Goal: Information Seeking & Learning: Learn about a topic

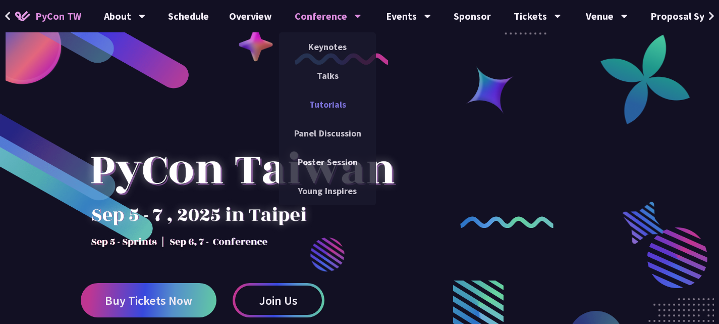
click at [333, 99] on link "Tutorials" at bounding box center [327, 104] width 97 height 24
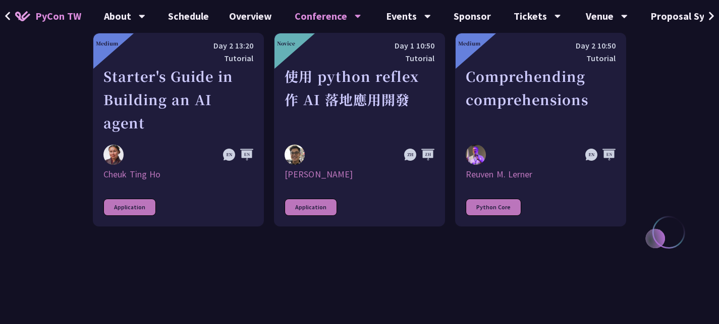
scroll to position [402, 0]
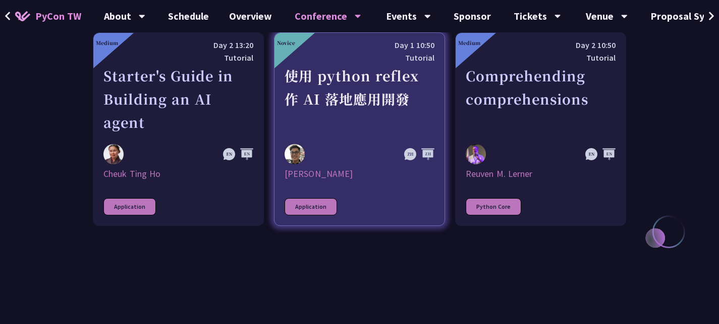
click at [330, 82] on div "使用 python reflex 作 AI 落地應用開發" at bounding box center [360, 99] width 150 height 70
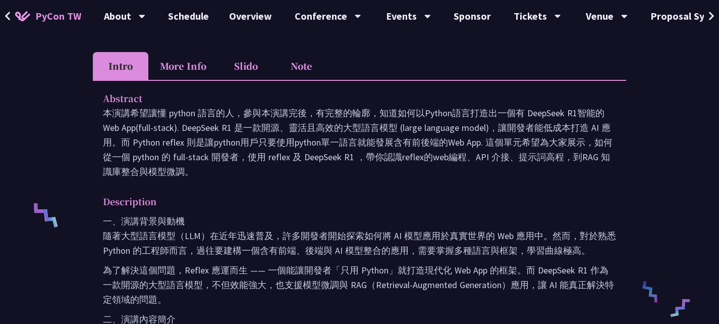
scroll to position [290, 0]
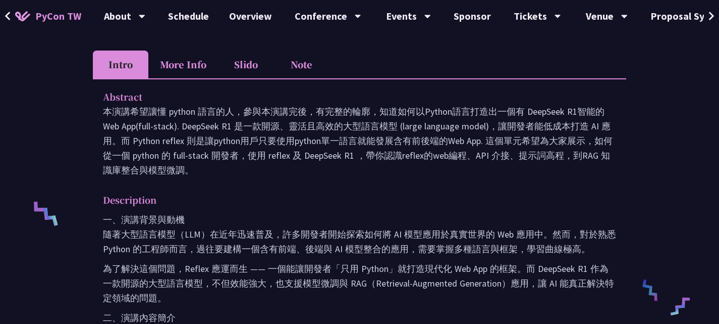
click at [205, 72] on li "More Info" at bounding box center [183, 64] width 70 height 28
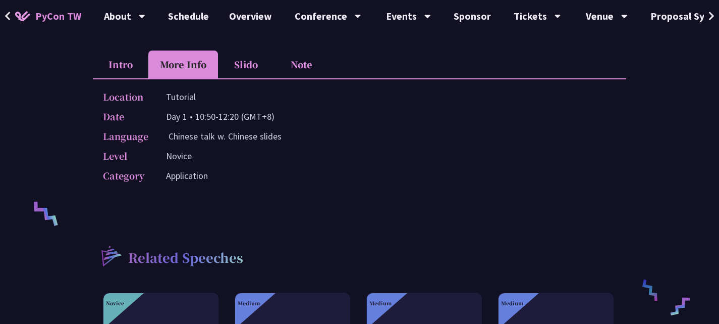
click at [254, 64] on li "Slido" at bounding box center [246, 64] width 56 height 28
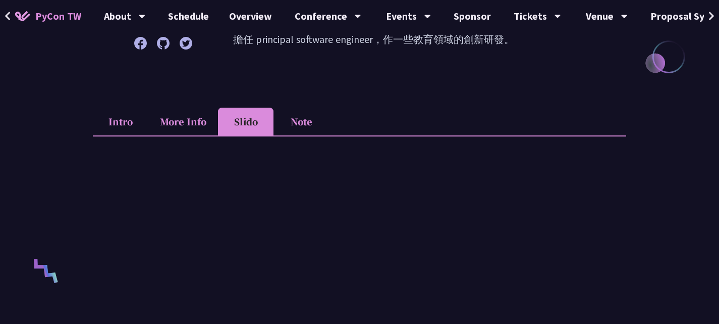
scroll to position [233, 0]
click at [295, 113] on li "Note" at bounding box center [302, 122] width 56 height 28
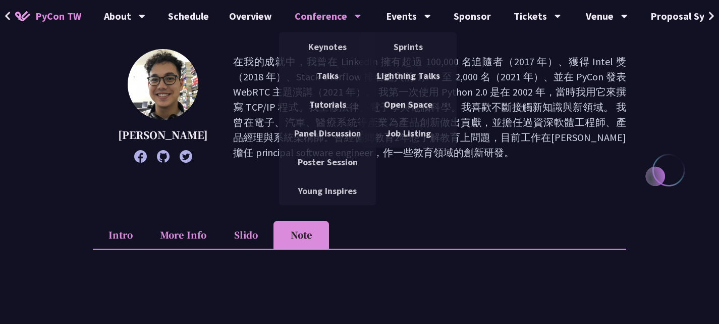
scroll to position [0, 0]
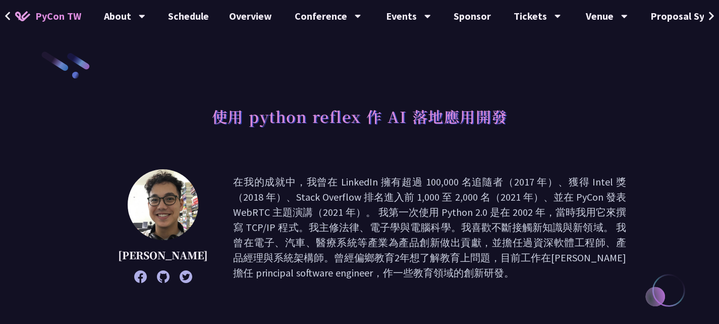
click at [11, 19] on button at bounding box center [7, 16] width 15 height 32
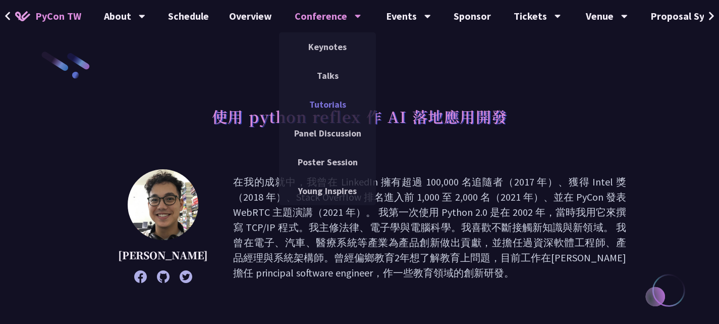
click at [335, 108] on link "Tutorials" at bounding box center [327, 104] width 97 height 24
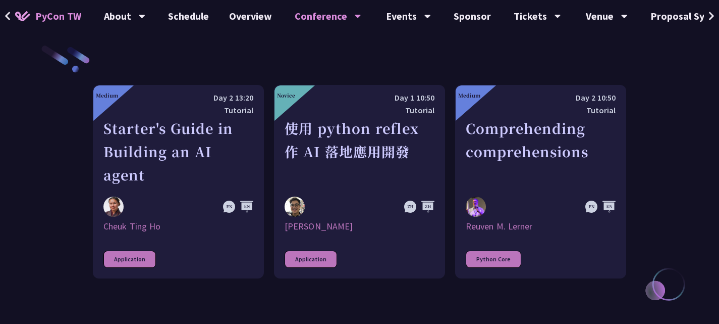
scroll to position [350, 0]
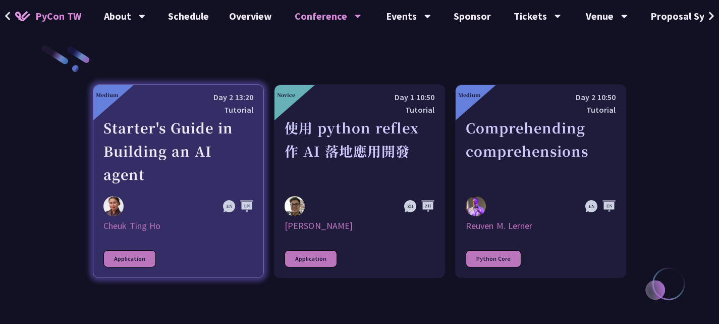
click at [179, 149] on div "Starter's Guide in Building an AI agent" at bounding box center [178, 151] width 150 height 70
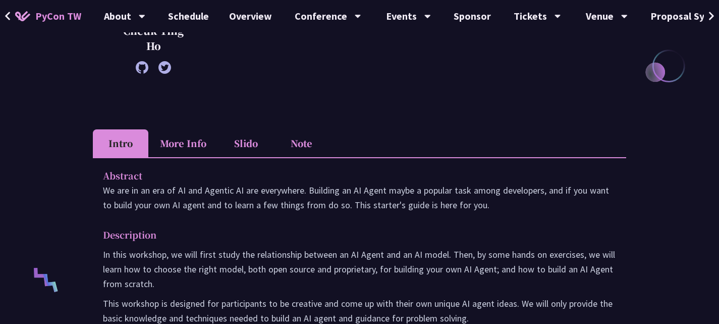
scroll to position [218, 0]
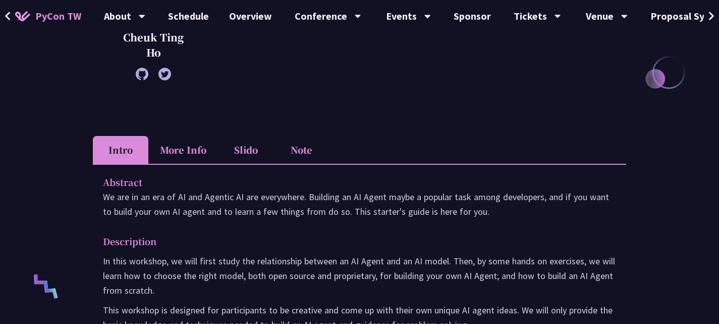
click at [186, 155] on li "More Info" at bounding box center [183, 150] width 70 height 28
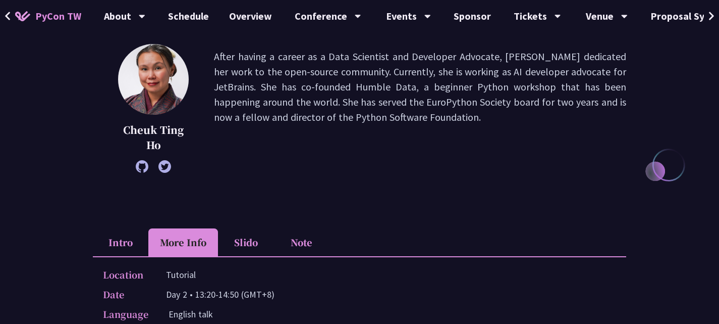
scroll to position [138, 0]
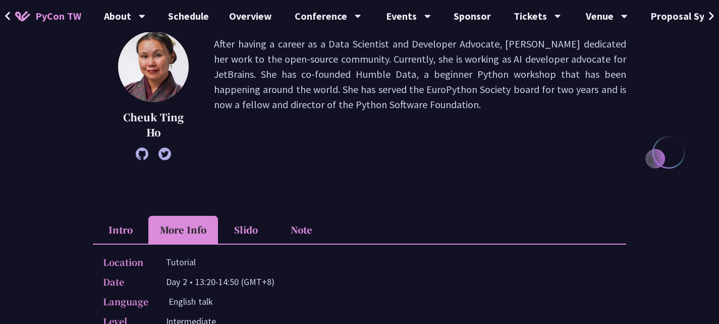
click at [148, 156] on div at bounding box center [153, 153] width 71 height 13
click at [144, 156] on icon at bounding box center [142, 153] width 13 height 13
